Goal: Register for event/course

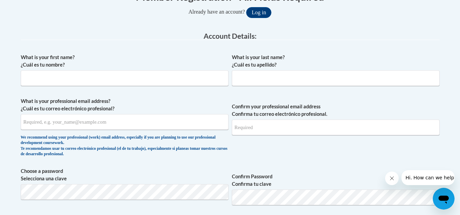
scroll to position [158, 0]
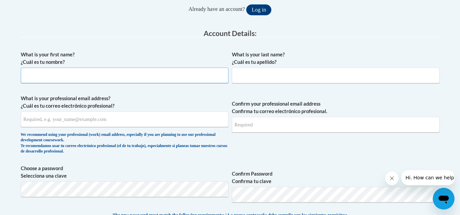
click at [186, 80] on input "What is your first name? ¿Cuál es tu nombre?" at bounding box center [125, 76] width 208 height 16
type input "Morgan"
type input "Ellis"
click at [213, 100] on label "What is your professional email address? ¿Cuál es tu correo electrónico profesi…" at bounding box center [125, 102] width 208 height 15
click at [213, 112] on input "What is your professional email address? ¿Cuál es tu correo electrónico profesi…" at bounding box center [125, 120] width 208 height 16
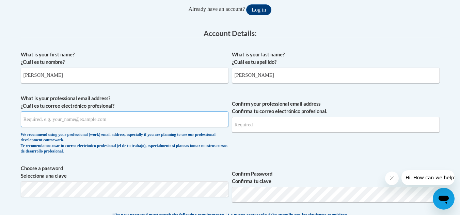
click at [177, 117] on input "What is your professional email address? ¿Cuál es tu correo electrónico profesi…" at bounding box center [125, 120] width 208 height 16
type input "momouth130@gmail.com"
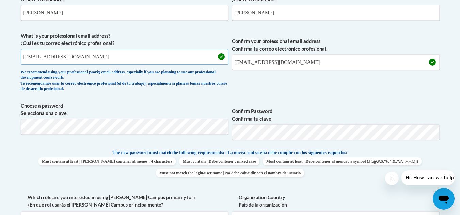
scroll to position [238, 0]
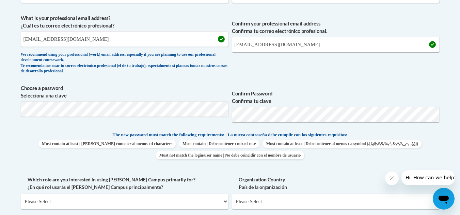
click at [305, 74] on span "Confirm your professional email address Confirma tu correo electrónico profesio…" at bounding box center [336, 46] width 208 height 63
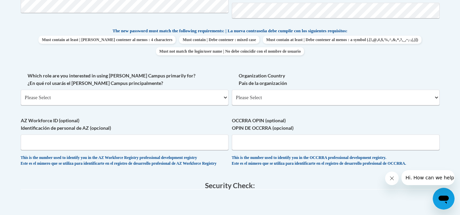
scroll to position [344, 0]
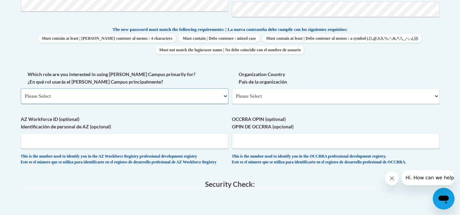
click at [182, 97] on select "Please Select College/University | Colegio/Universidad Community/Nonprofit Part…" at bounding box center [125, 96] width 208 height 16
select select "5a18ea06-2b54-4451-96f2-d152daf9eac5"
click at [21, 88] on select "Please Select College/University | Colegio/Universidad Community/Nonprofit Part…" at bounding box center [125, 96] width 208 height 16
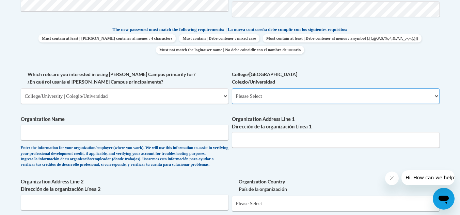
click at [276, 92] on select "Please Select College/University Staff | Empleado universitario College/Univers…" at bounding box center [336, 96] width 208 height 16
select select "99b32b07-cffc-426c-8bf6-0cd77760d84b"
click at [232, 88] on select "Please Select College/University Staff | Empleado universitario College/Univers…" at bounding box center [336, 96] width 208 height 16
click at [146, 134] on input "Organization Name" at bounding box center [125, 133] width 208 height 16
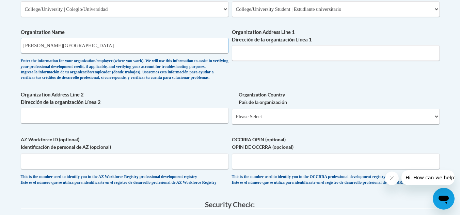
scroll to position [432, 0]
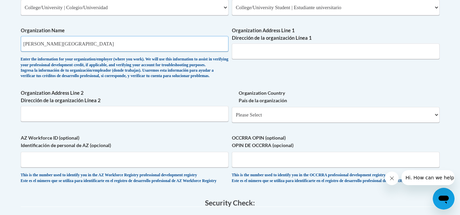
type input "Dalton State College"
click at [327, 52] on input "Organization Address Line 1 Dirección de la organización Línea 1" at bounding box center [336, 52] width 208 height 16
type input "650 College Dr, Dalton,GA 30720"
click at [307, 123] on select "Please Select United States | Estados Unidos Outside of the United States | Fue…" at bounding box center [336, 115] width 208 height 16
select select "ad49bcad-a171-4b2e-b99c-48b446064914"
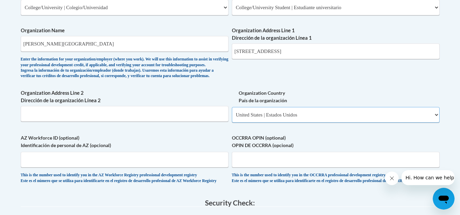
click at [232, 118] on select "Please Select United States | Estados Unidos Outside of the United States | Fue…" at bounding box center [336, 115] width 208 height 16
select select
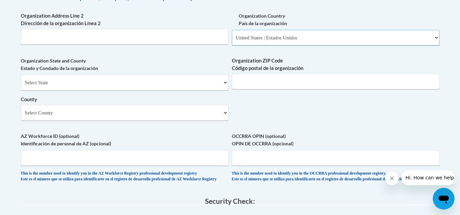
scroll to position [522, 0]
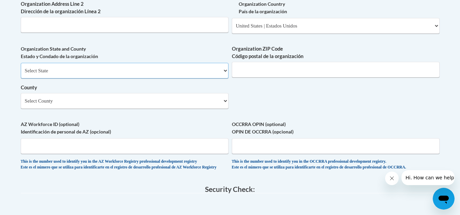
click at [183, 79] on select "Select State Alabama Alaska Arizona Arkansas California Colorado Connecticut De…" at bounding box center [125, 71] width 208 height 16
select select "Georgia"
click at [21, 74] on select "Select State Alabama Alaska Arizona Arkansas California Colorado Connecticut De…" at bounding box center [125, 71] width 208 height 16
click at [250, 78] on input "Organization ZIP Code Código postal de la organización" at bounding box center [336, 70] width 208 height 16
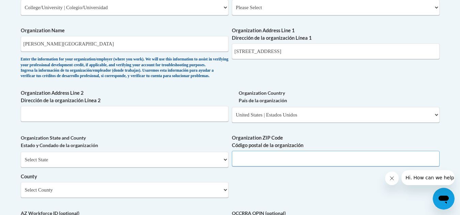
scroll to position [426, 0]
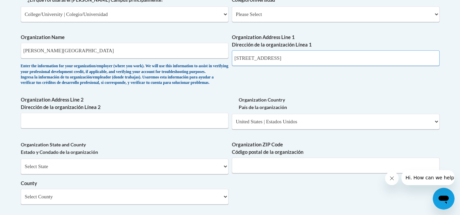
drag, startPoint x: 320, startPoint y: 55, endPoint x: 267, endPoint y: 59, distance: 52.5
click at [267, 59] on input "650 College Dr, Dalton,GA 30720" at bounding box center [336, 58] width 208 height 16
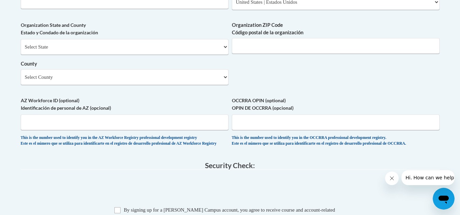
scroll to position [559, 0]
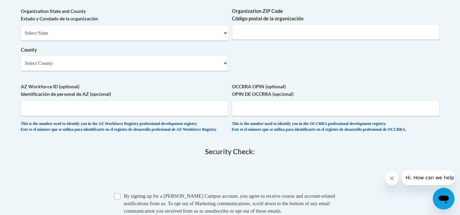
type input "650 College Dr"
click at [251, 40] on input "Organization ZIP Code Código postal de la organización" at bounding box center [336, 32] width 208 height 16
type input "30720"
click at [175, 71] on select "Select County Appling Atkinson Bacon Baker Baldwin Banks Barrow Bartow Ben Hill…" at bounding box center [125, 63] width 208 height 16
select select "Whitfield"
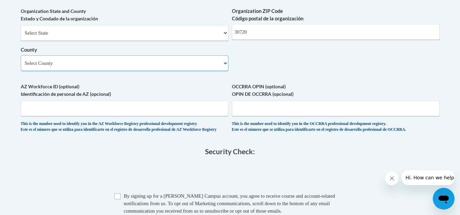
click at [21, 67] on select "Select County Appling Atkinson Bacon Baker Baldwin Banks Barrow Bartow Ben Hill…" at bounding box center [125, 63] width 208 height 16
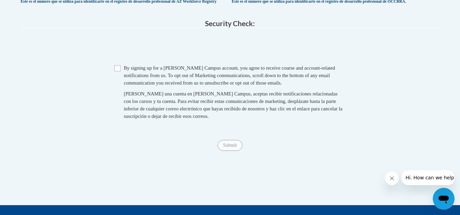
scroll to position [700, 0]
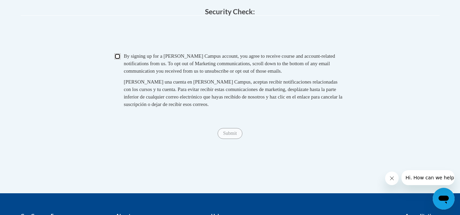
click at [120, 60] on input "Checkbox" at bounding box center [117, 56] width 6 height 6
checkbox input "true"
click at [232, 139] on input "Submit" at bounding box center [229, 133] width 24 height 11
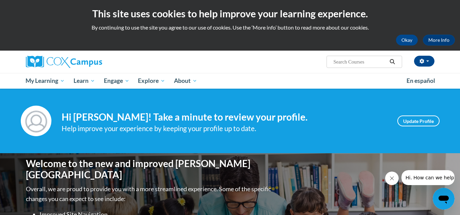
click at [346, 61] on input "Search..." at bounding box center [359, 62] width 54 height 8
type input "oral language"
click at [390, 63] on icon "Search" at bounding box center [392, 61] width 6 height 5
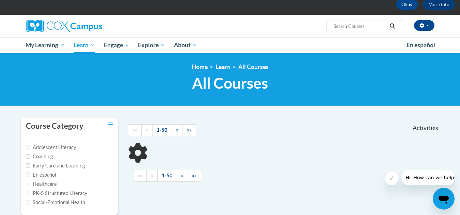
scroll to position [38, 0]
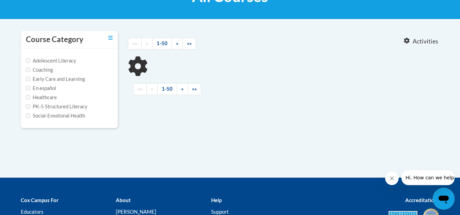
type input "oral language"
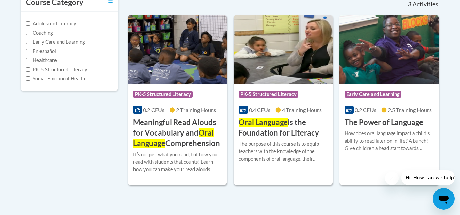
scroll to position [163, 0]
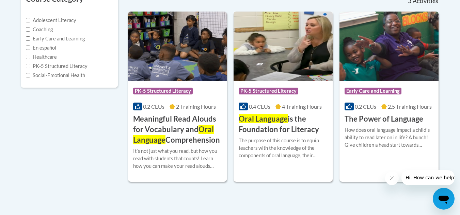
drag, startPoint x: 464, startPoint y: 108, endPoint x: 305, endPoint y: 139, distance: 162.0
click at [305, 139] on div "The purpose of this course is to equip teachers with the knowledge of the compo…" at bounding box center [283, 148] width 89 height 22
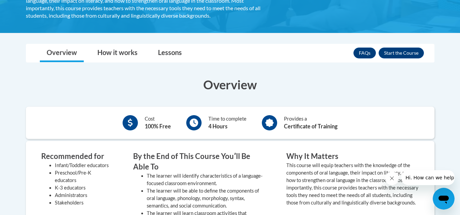
scroll to position [169, 0]
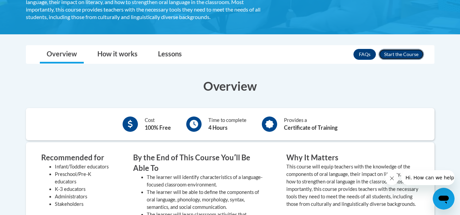
click at [408, 58] on button "Enroll" at bounding box center [400, 54] width 45 height 11
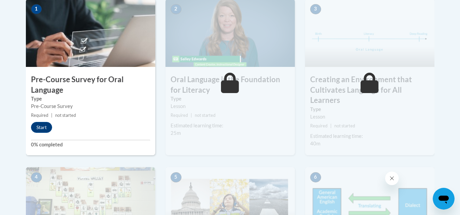
scroll to position [254, 0]
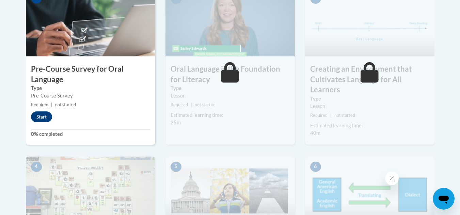
drag, startPoint x: 464, startPoint y: 42, endPoint x: 460, endPoint y: 92, distance: 50.2
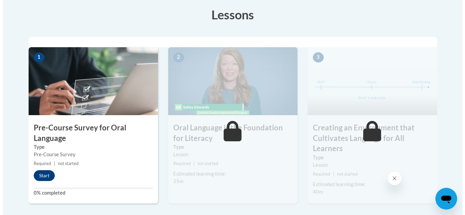
scroll to position [176, 0]
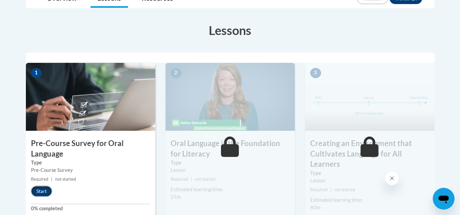
click at [42, 191] on button "Start" at bounding box center [41, 191] width 21 height 11
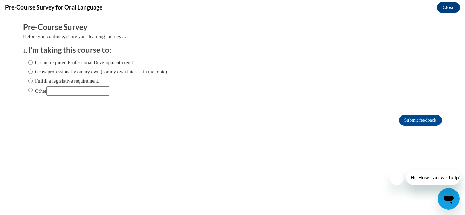
scroll to position [0, 0]
click at [102, 62] on label "Obtain required Professional Development credit." at bounding box center [81, 62] width 106 height 7
click at [33, 62] on input "Obtain required Professional Development credit." at bounding box center [30, 62] width 4 height 7
radio input "true"
click at [72, 88] on input "Other" at bounding box center [77, 91] width 63 height 10
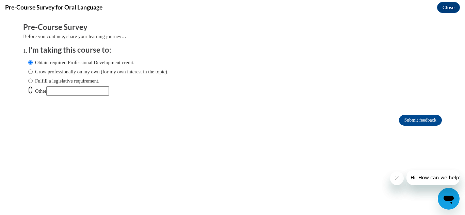
click at [28, 91] on input "Other" at bounding box center [30, 89] width 4 height 7
radio input "true"
click at [69, 92] on input "Other" at bounding box center [77, 91] width 63 height 10
type input "Class Assignment"
click at [399, 119] on input "Submit feedback" at bounding box center [420, 120] width 43 height 11
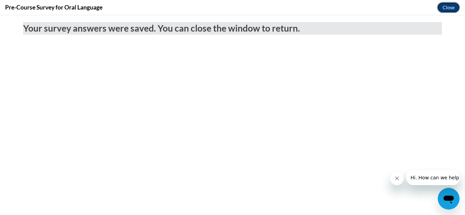
click at [448, 7] on button "Close" at bounding box center [448, 7] width 23 height 11
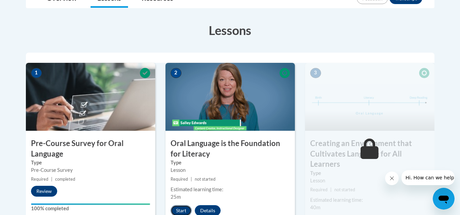
click at [179, 210] on button "Start" at bounding box center [180, 211] width 21 height 11
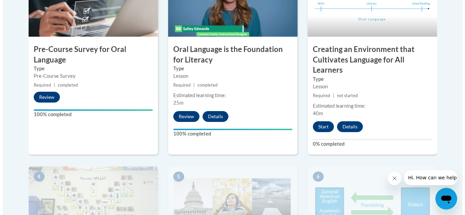
scroll to position [265, 0]
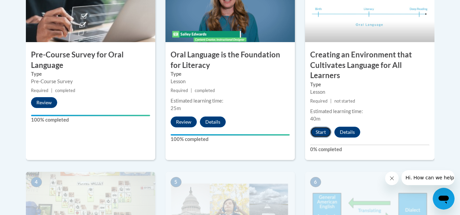
click at [324, 133] on button "Start" at bounding box center [320, 132] width 21 height 11
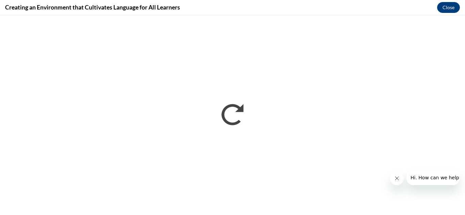
scroll to position [0, 0]
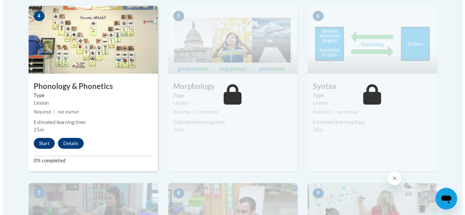
scroll to position [427, 0]
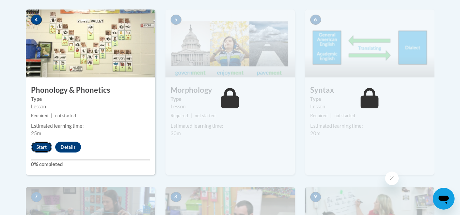
click at [40, 151] on button "Start" at bounding box center [41, 147] width 21 height 11
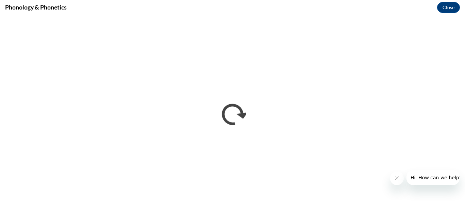
scroll to position [0, 0]
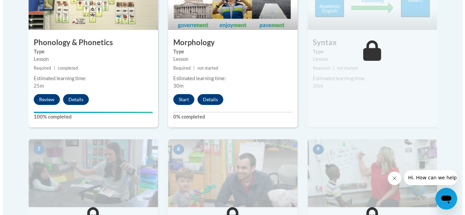
scroll to position [460, 0]
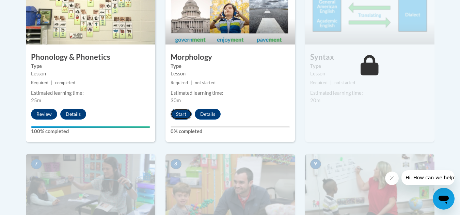
click at [178, 113] on button "Start" at bounding box center [180, 114] width 21 height 11
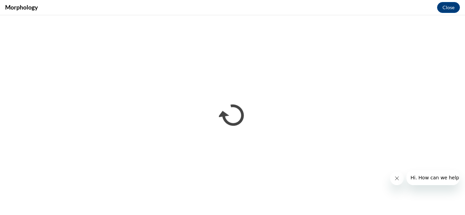
scroll to position [0, 0]
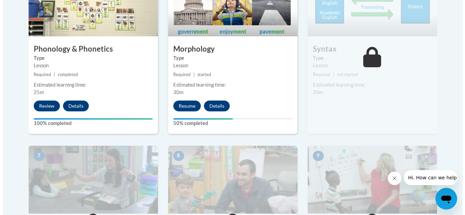
scroll to position [470, 0]
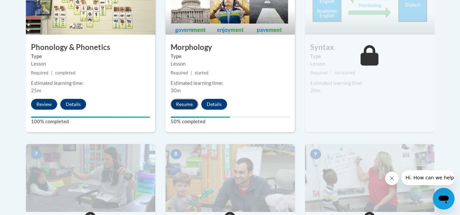
click at [193, 103] on button "Resume" at bounding box center [184, 104] width 28 height 11
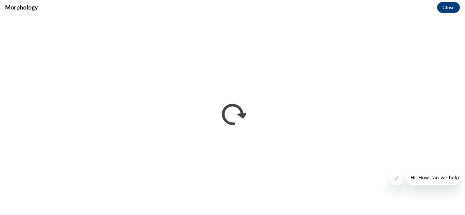
scroll to position [0, 0]
